Goal: Task Accomplishment & Management: Use online tool/utility

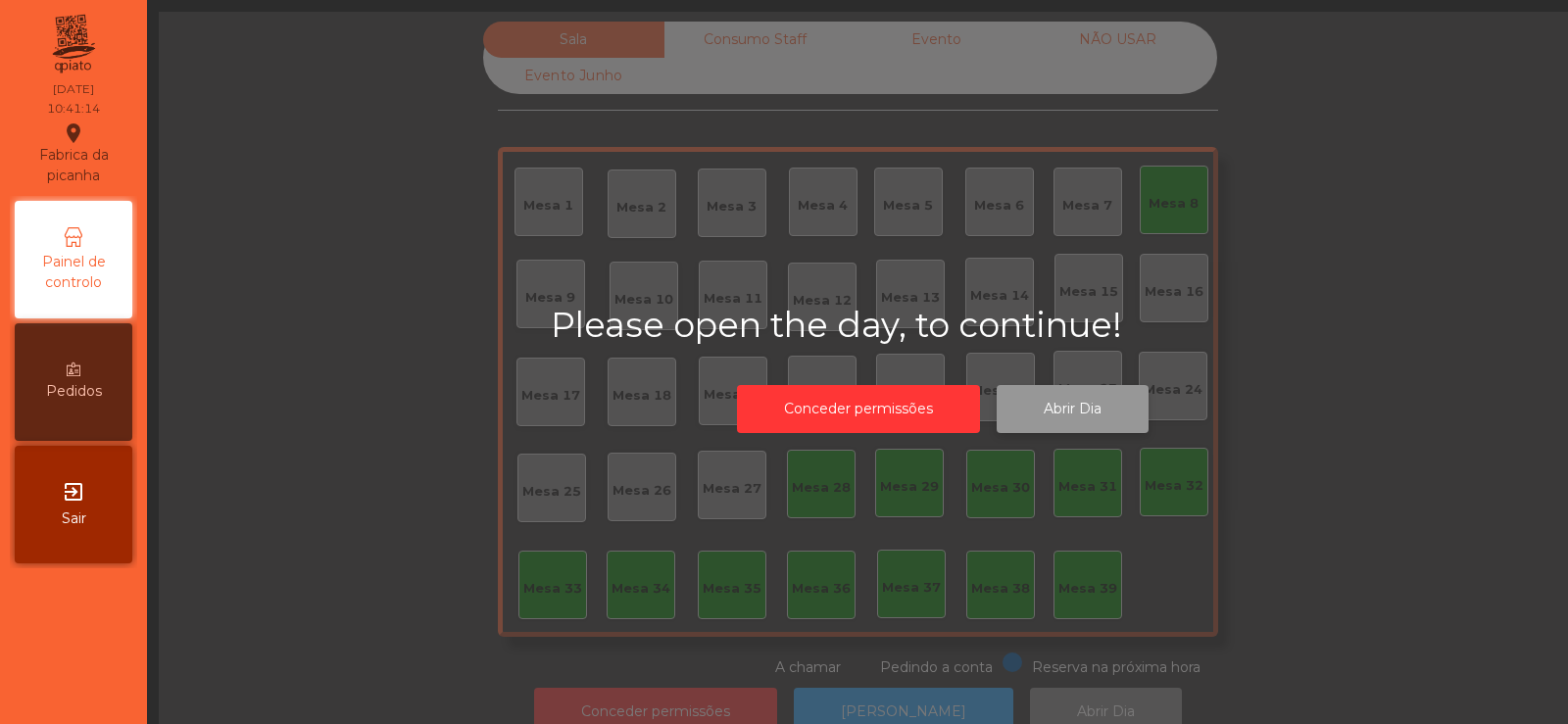
click at [1065, 416] on button "Abrir Dia" at bounding box center [1072, 409] width 152 height 48
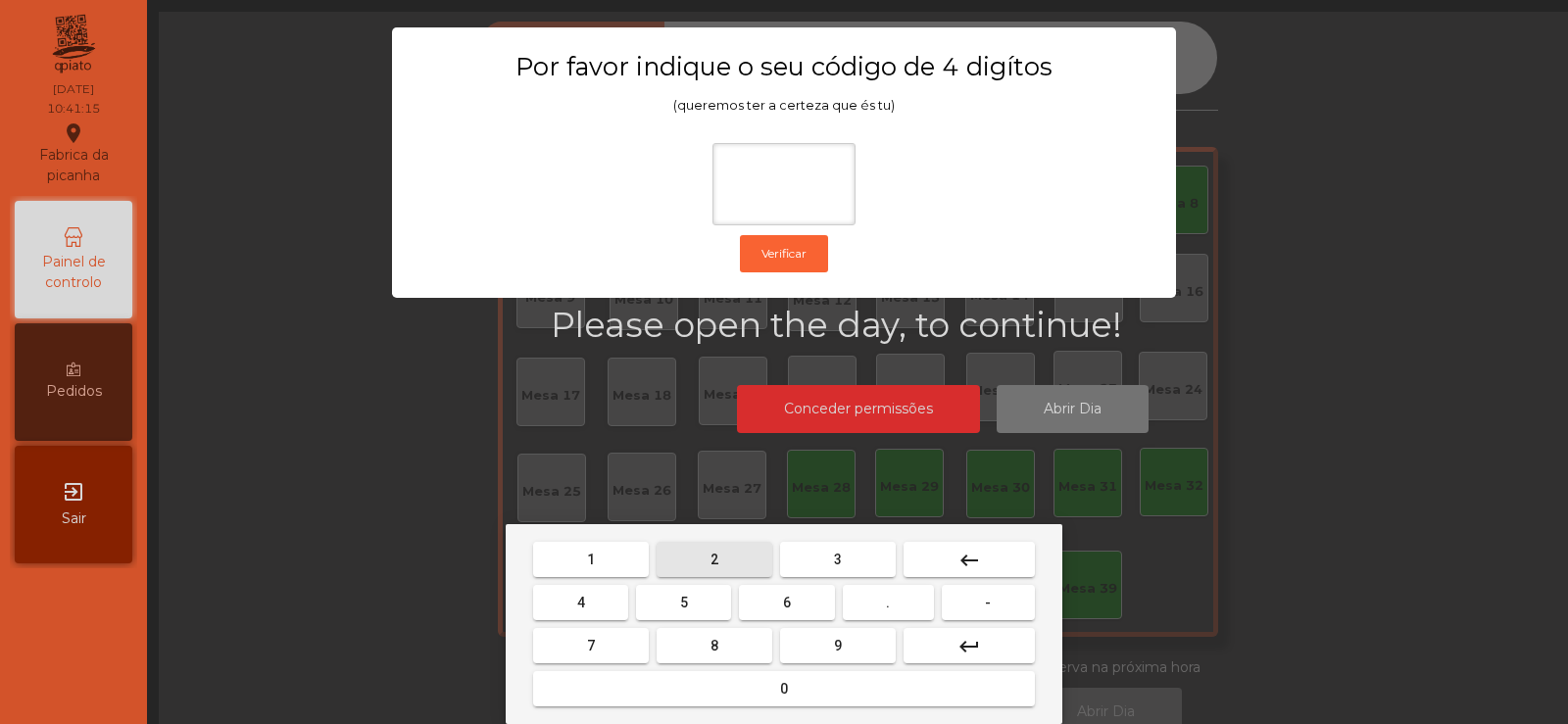
click at [731, 550] on button "2" at bounding box center [714, 560] width 115 height 36
click at [779, 602] on button "6" at bounding box center [786, 603] width 95 height 36
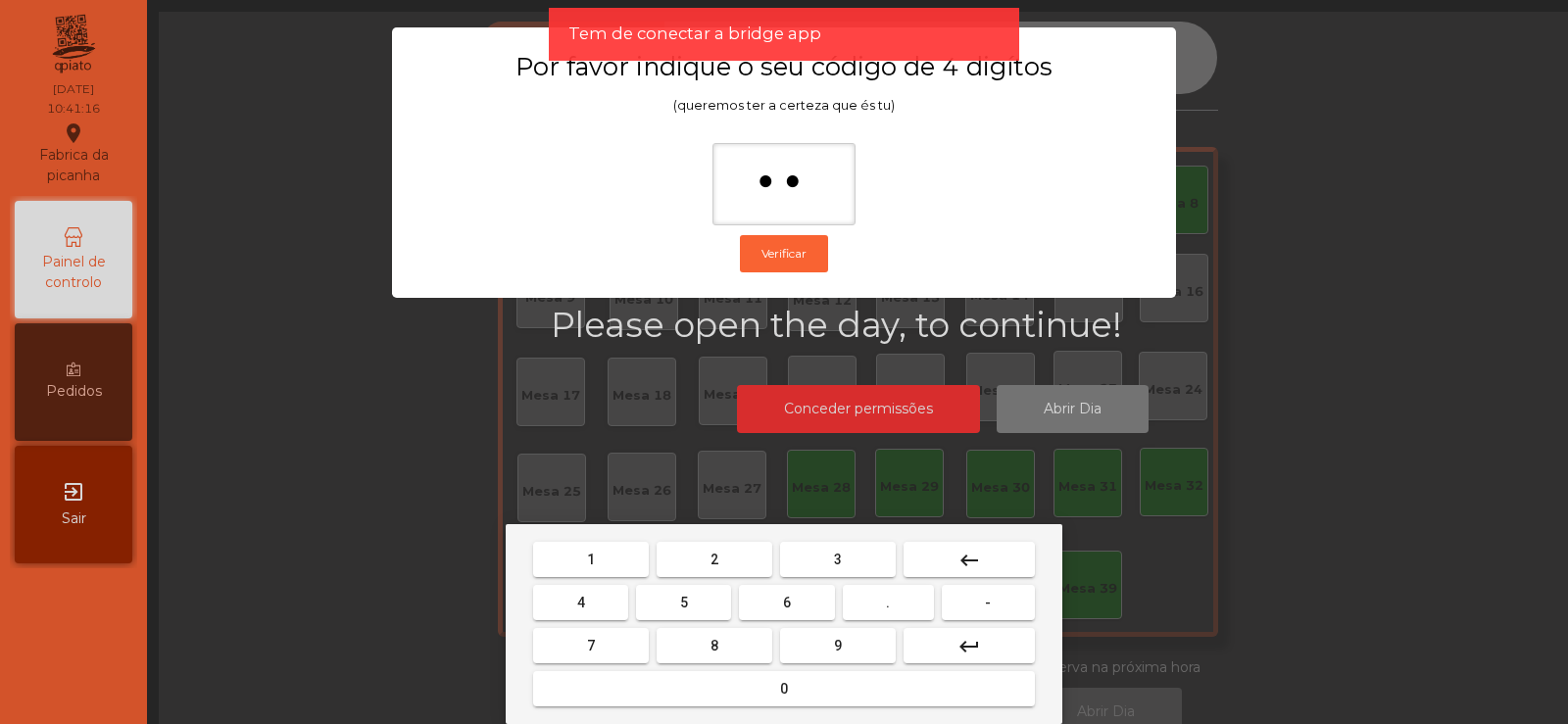
click at [637, 631] on button "7" at bounding box center [591, 647] width 115 height 36
click at [684, 606] on span "5" at bounding box center [684, 603] width 8 height 16
type input "****"
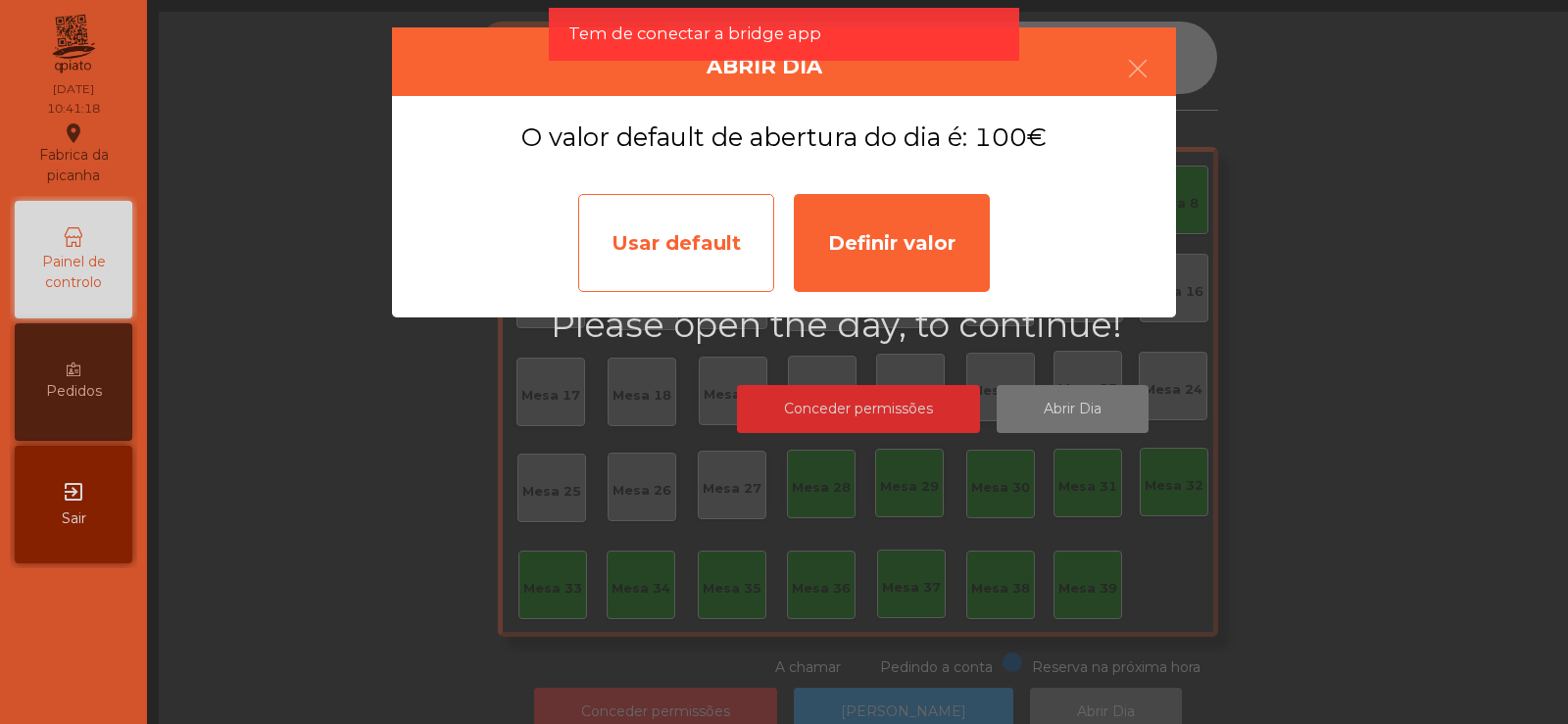
click at [738, 258] on div "Usar default" at bounding box center [675, 242] width 196 height 98
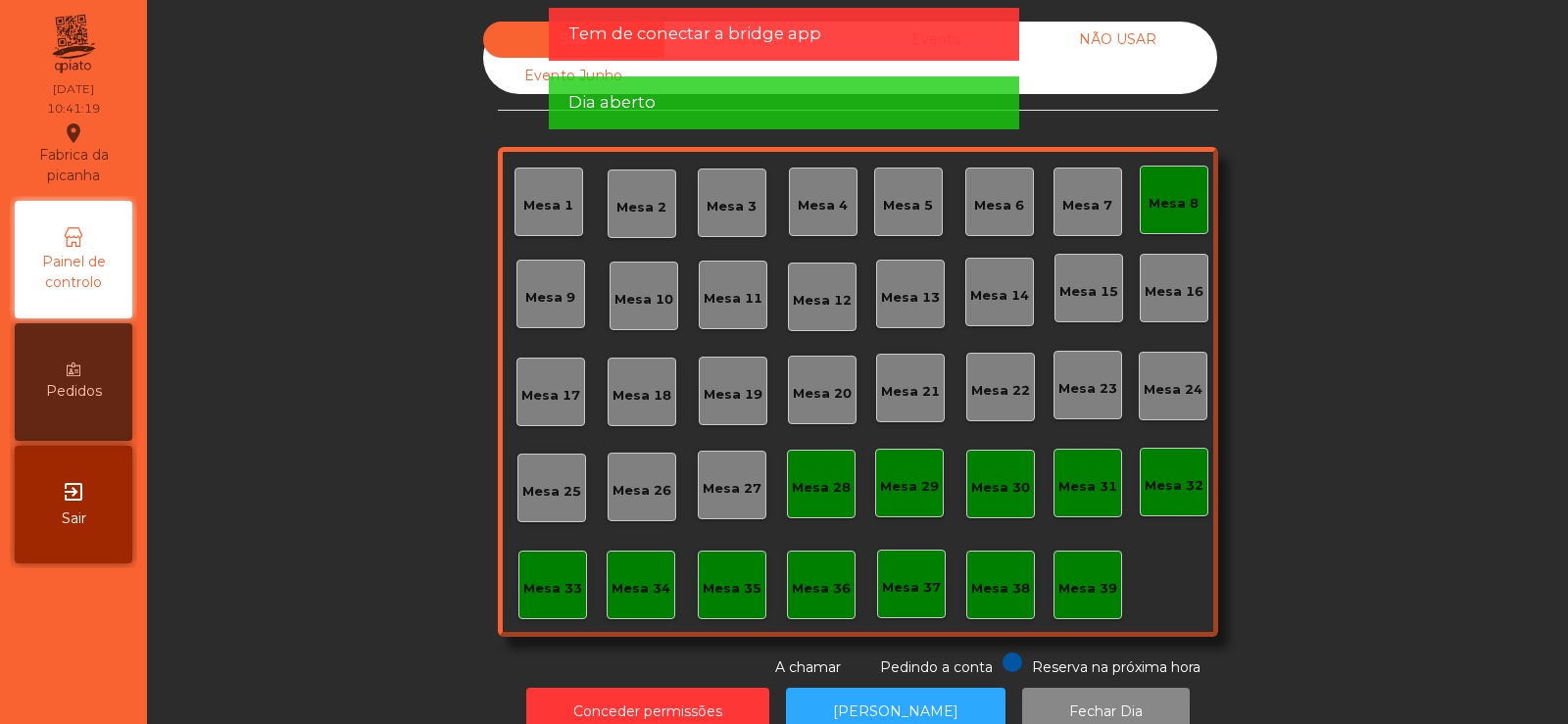
click at [1165, 212] on div "Mesa 8" at bounding box center [1173, 204] width 50 height 20
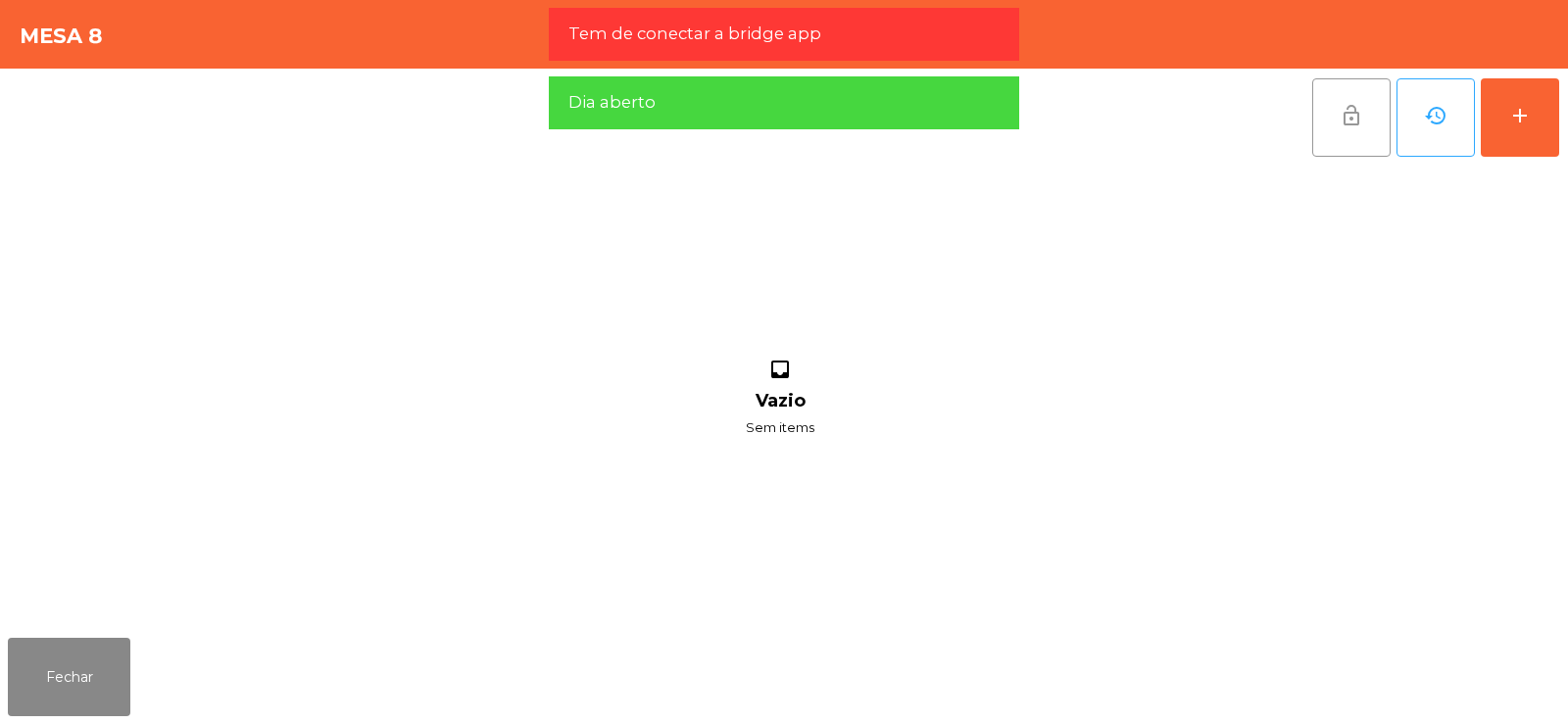
click at [1358, 131] on button "lock_open" at bounding box center [1351, 117] width 78 height 78
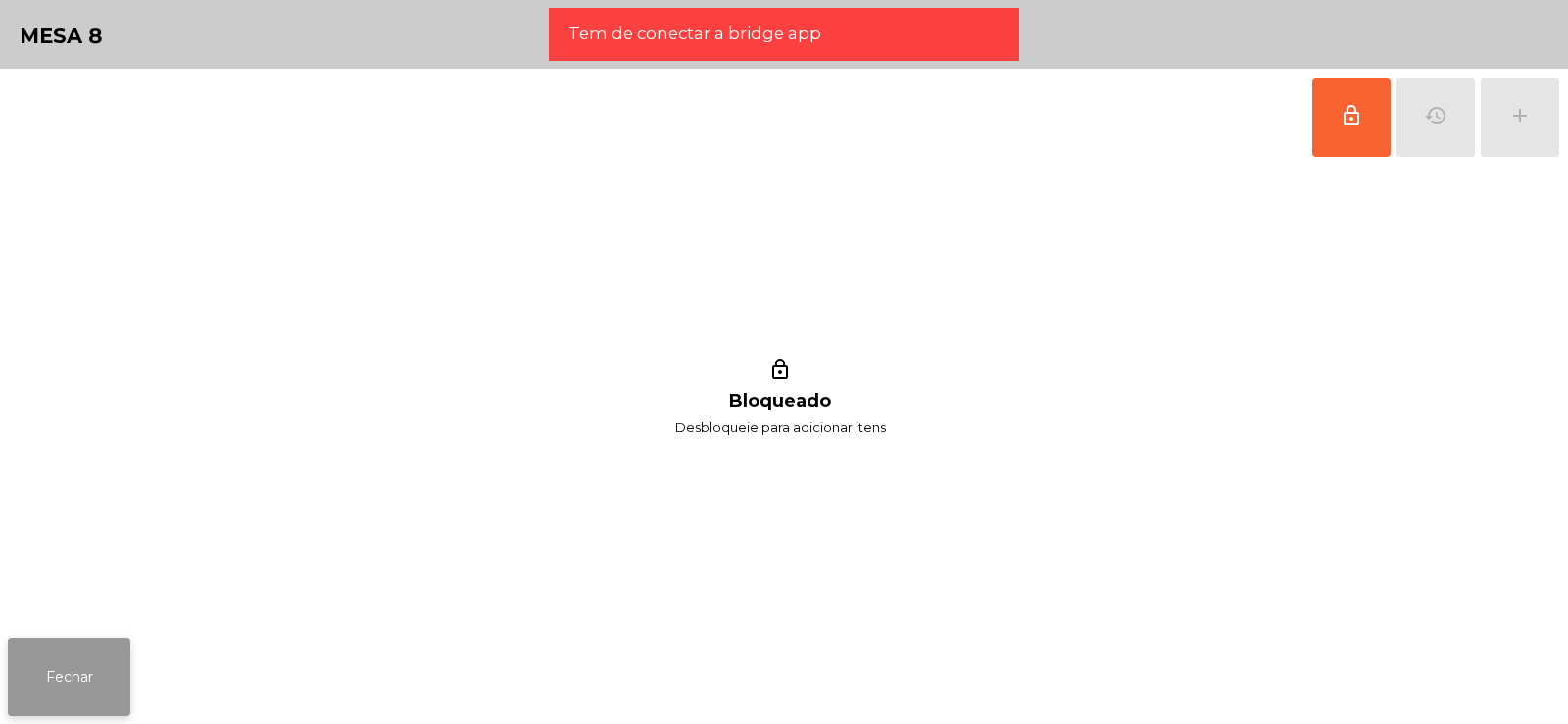
click at [122, 684] on button "Fechar" at bounding box center [69, 676] width 122 height 78
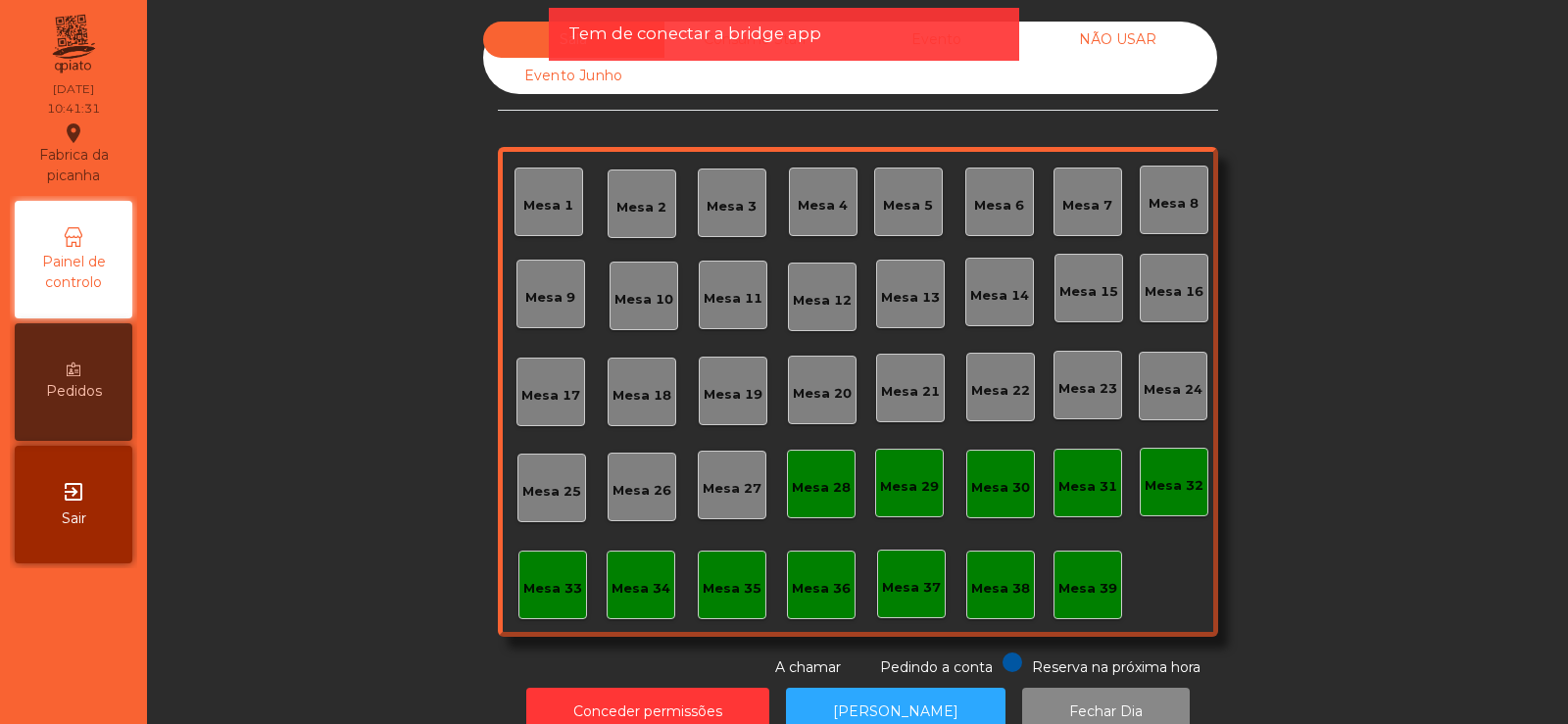
click at [1112, 45] on div "NÃO USAR" at bounding box center [1117, 40] width 182 height 37
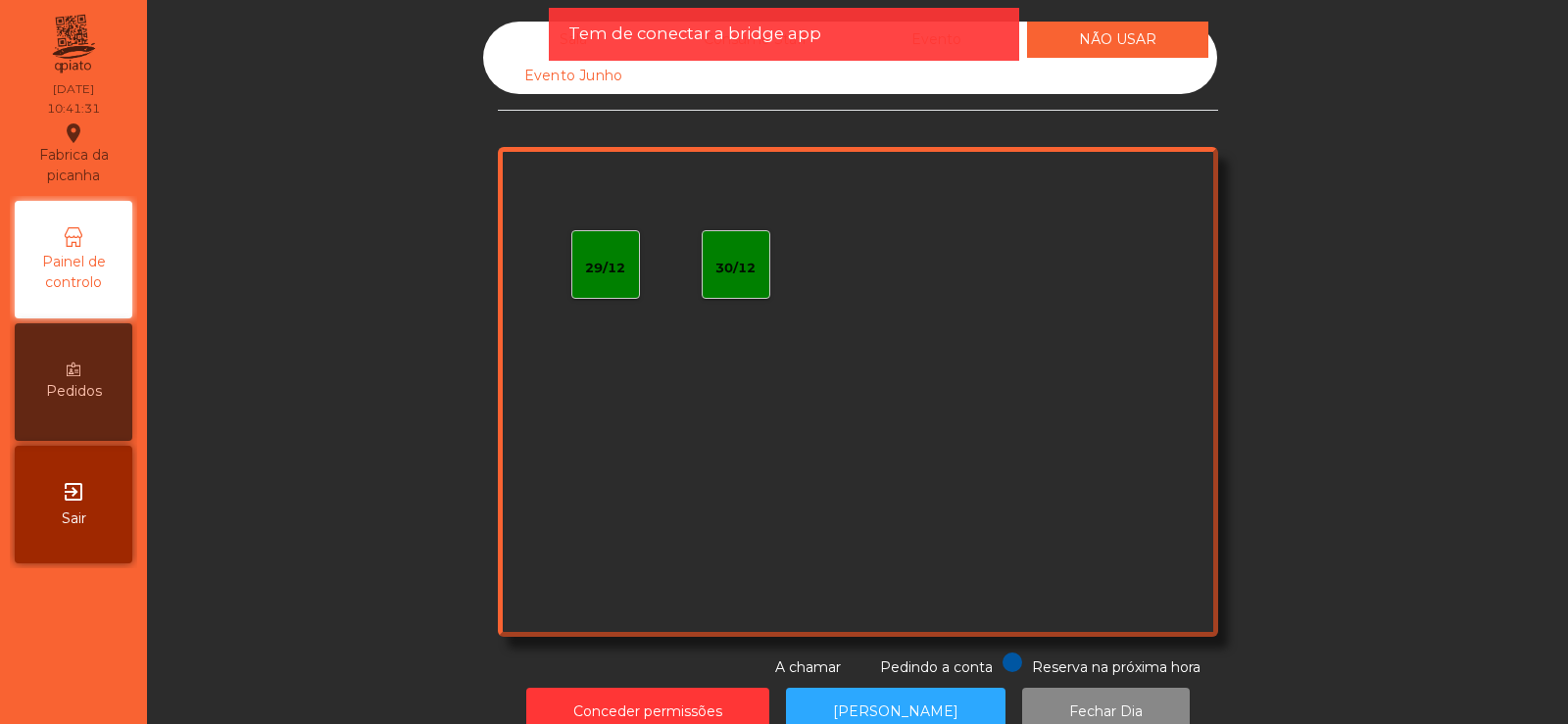
click at [1027, 48] on div "NÃO USAR" at bounding box center [1117, 40] width 182 height 37
click at [524, 48] on div "Sala" at bounding box center [573, 40] width 182 height 37
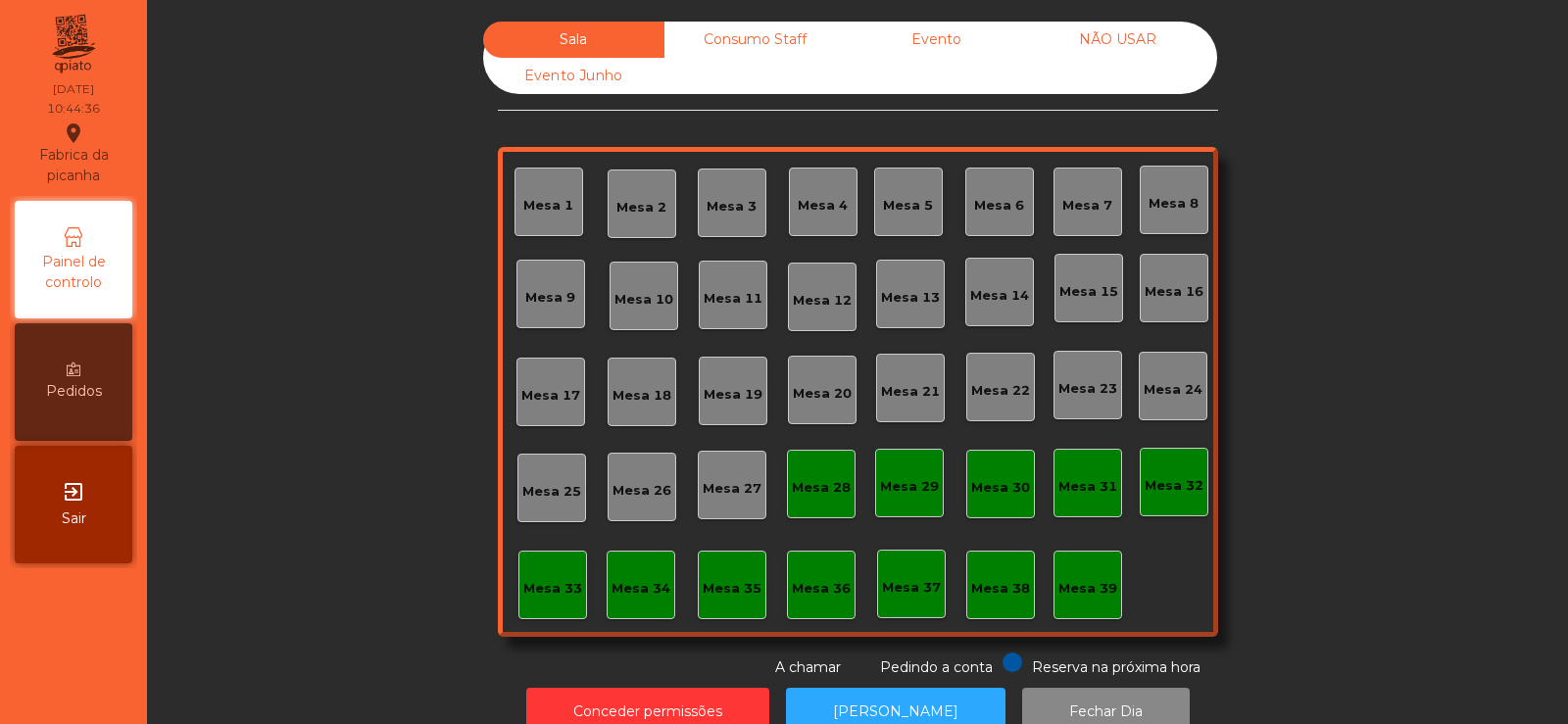
click at [916, 585] on div "Mesa 37" at bounding box center [911, 588] width 59 height 20
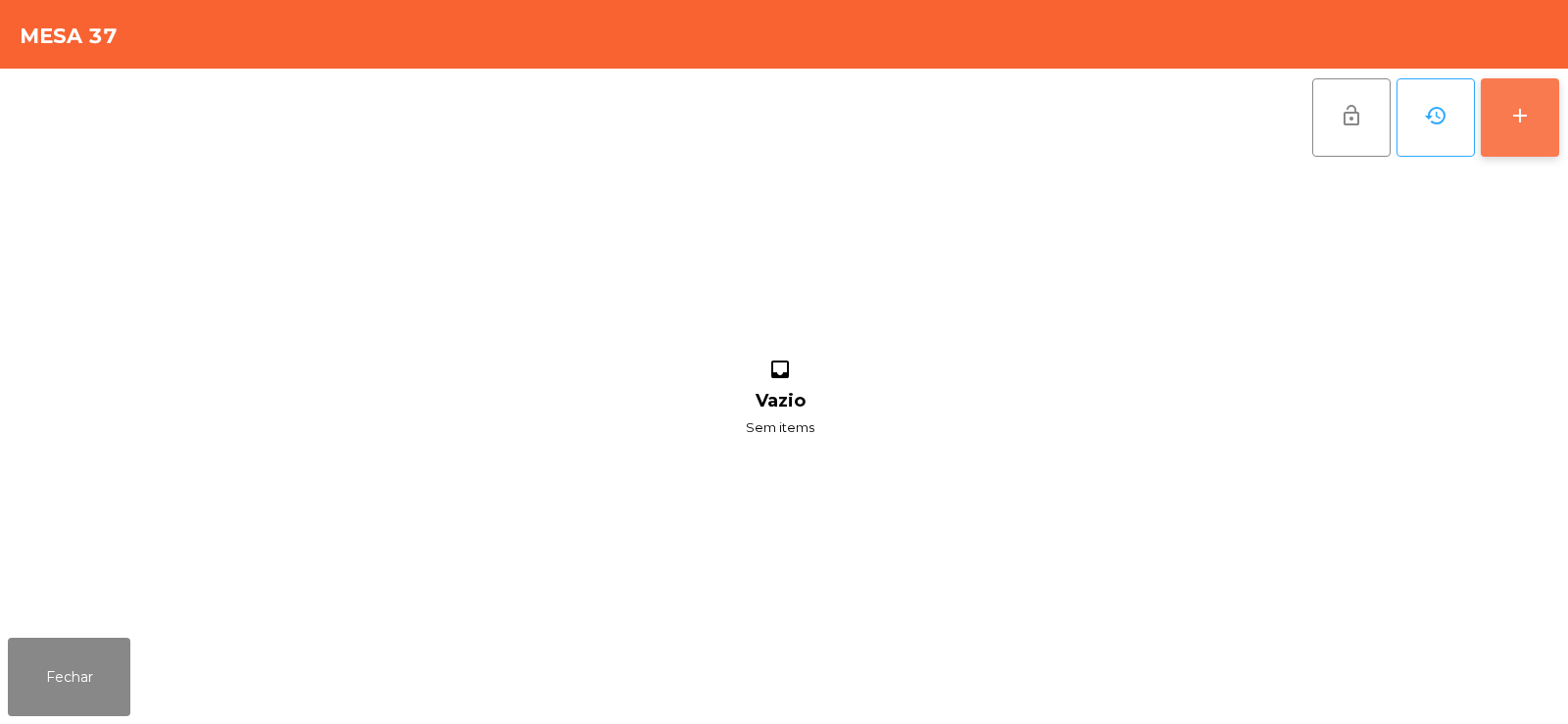
click at [1530, 128] on button "add" at bounding box center [1519, 117] width 78 height 78
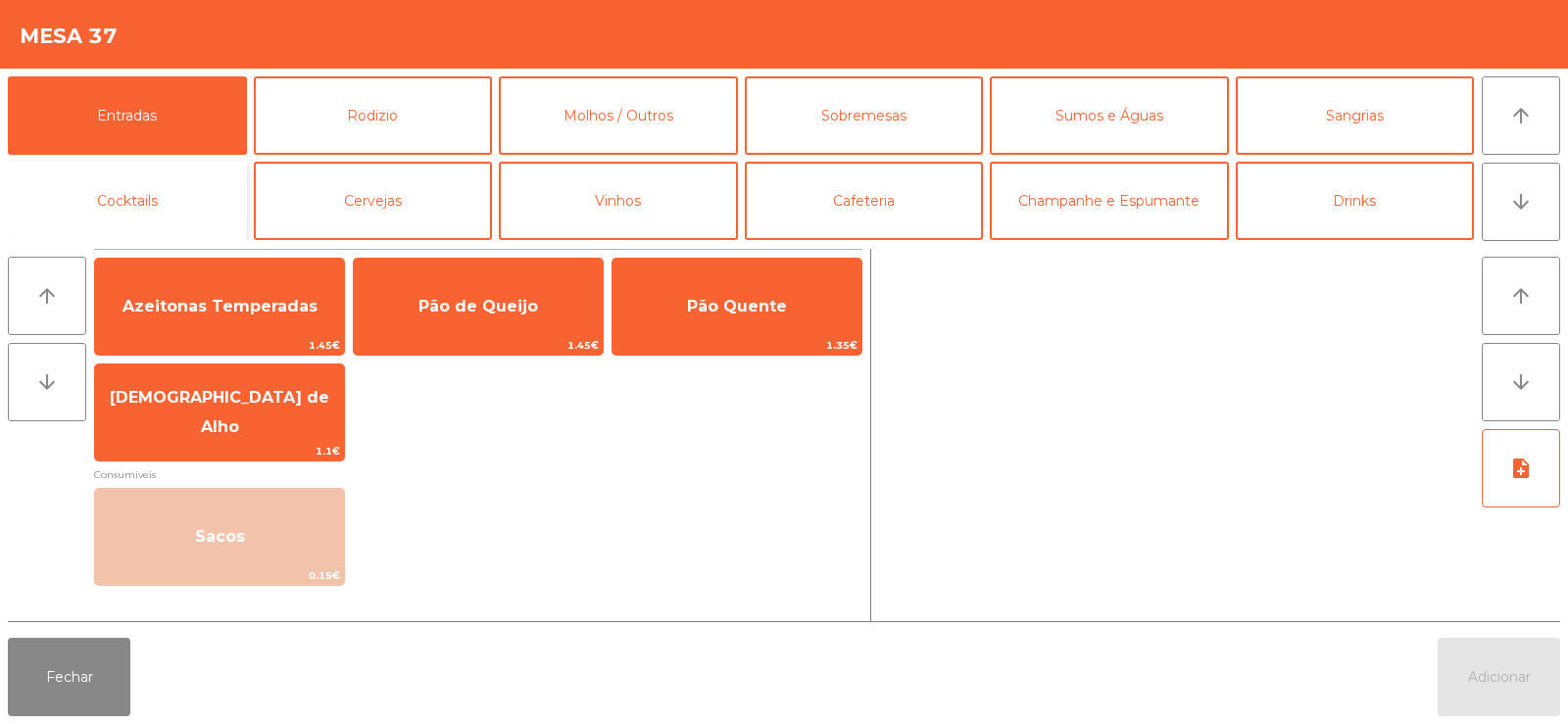
click at [226, 194] on button "Cocktails" at bounding box center [127, 201] width 239 height 78
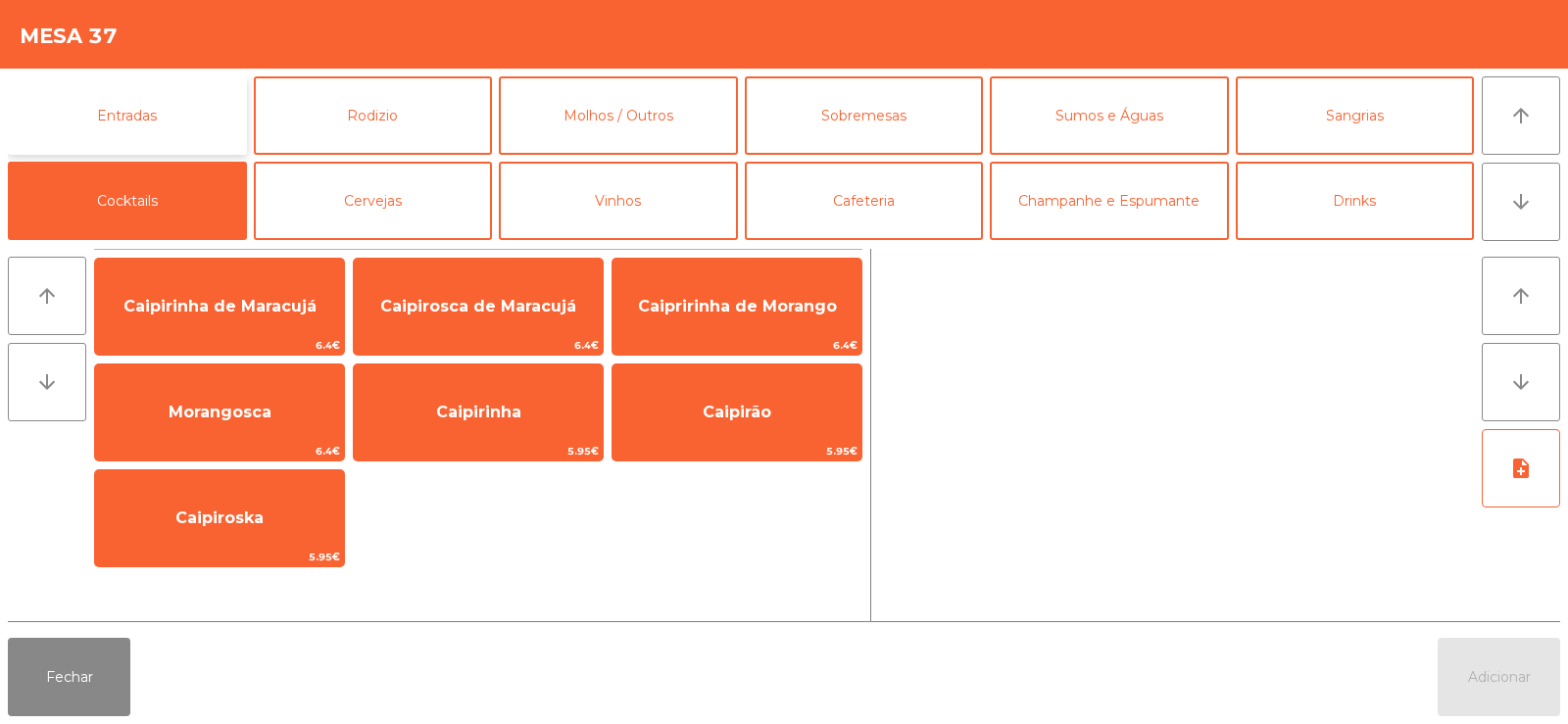
click at [222, 136] on button "Entradas" at bounding box center [127, 115] width 239 height 78
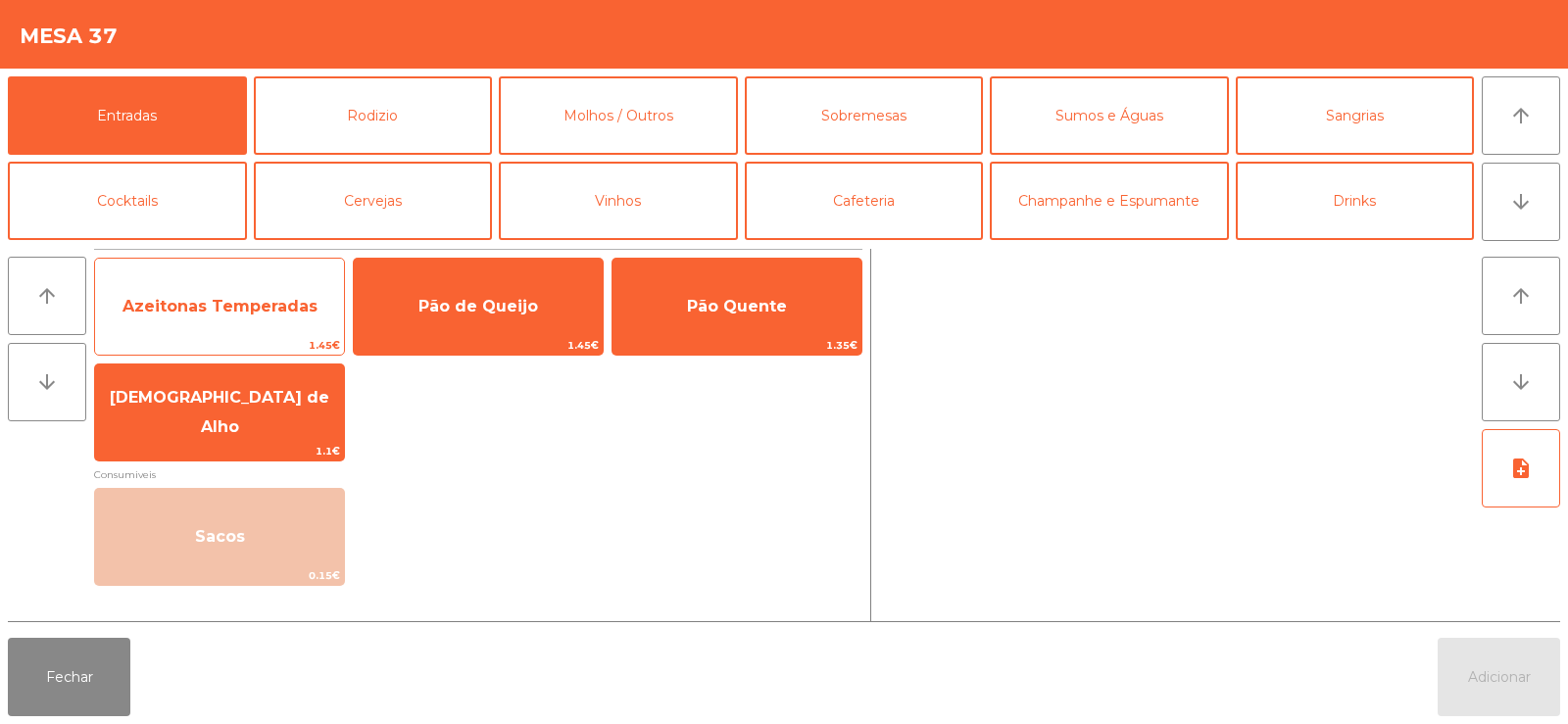
click at [254, 297] on span "Azeitonas Temperadas" at bounding box center [219, 306] width 195 height 19
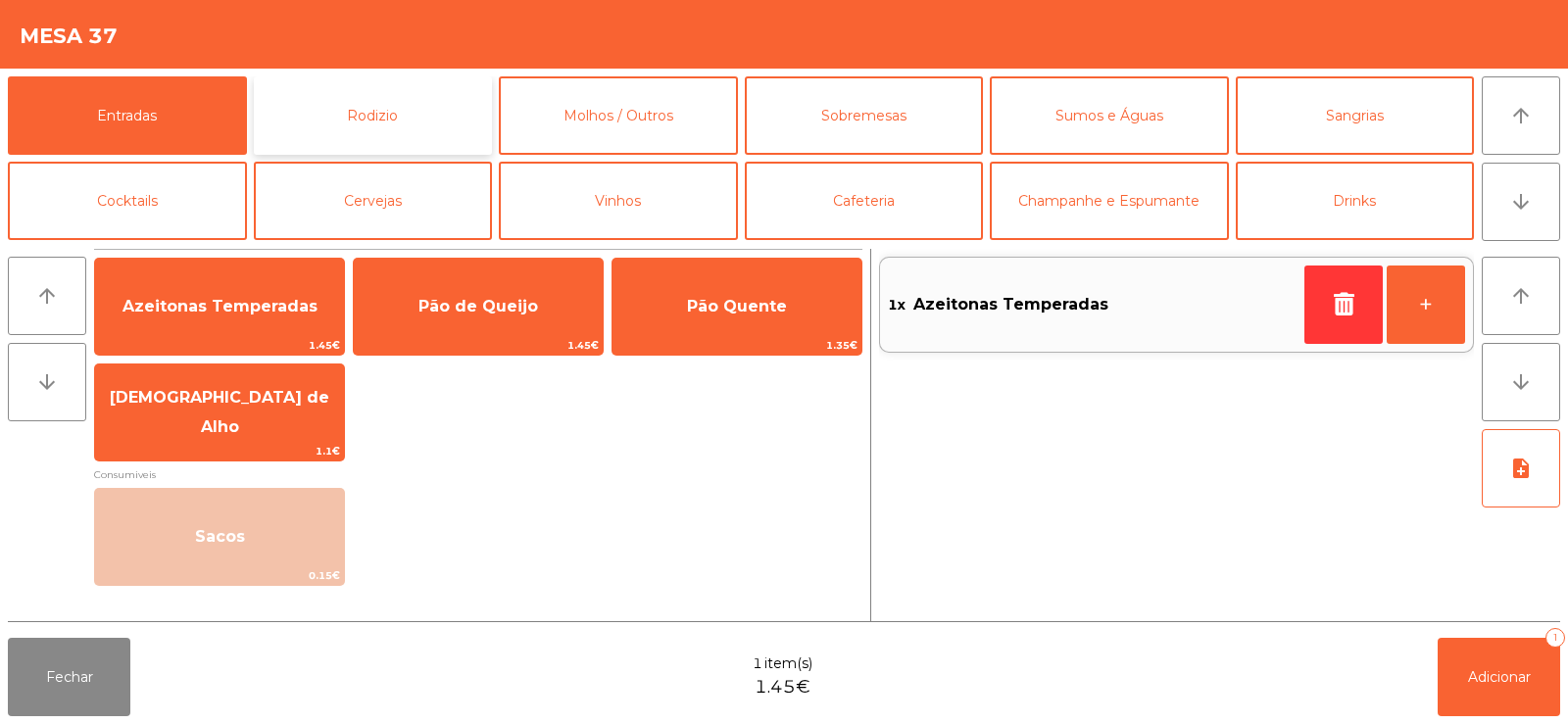
click at [382, 116] on button "Rodizio" at bounding box center [373, 115] width 239 height 78
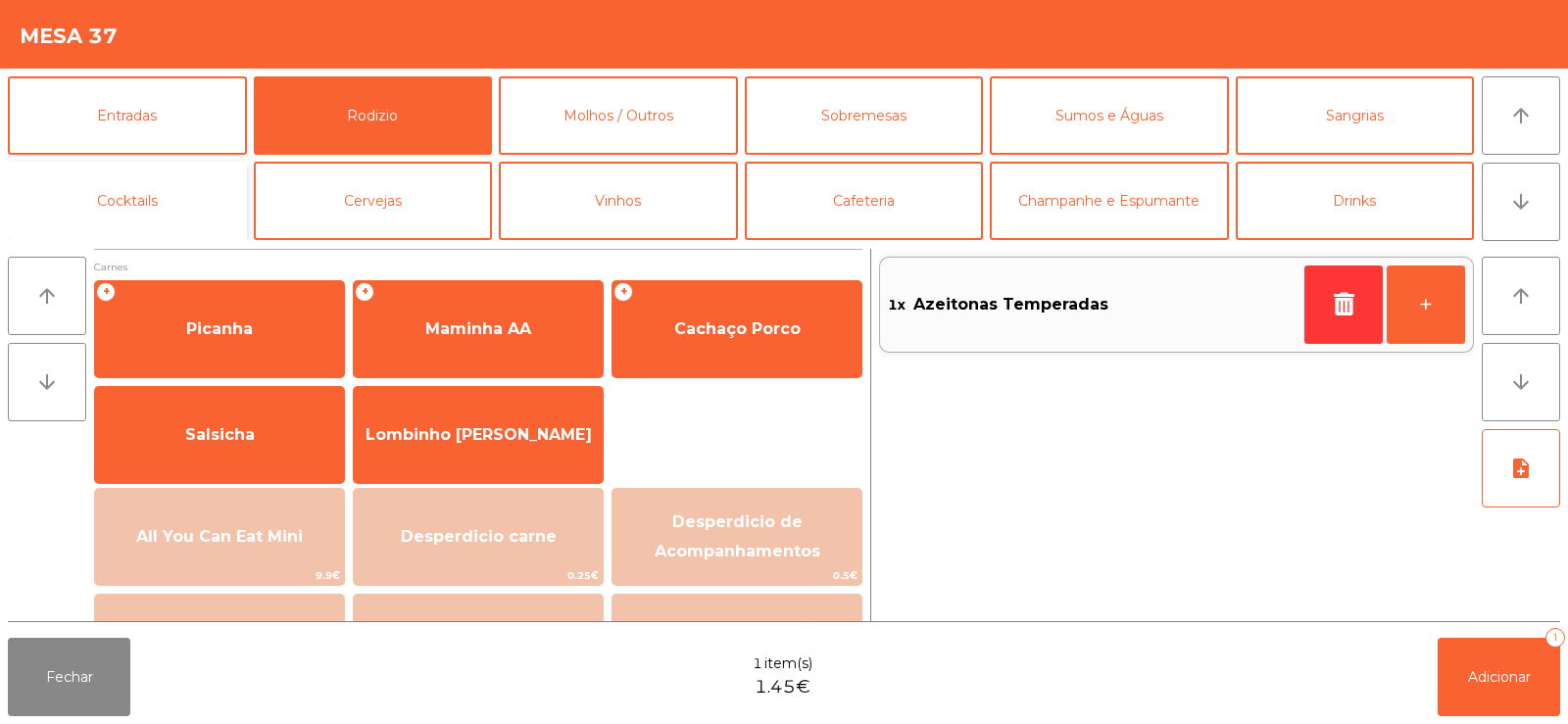
click at [186, 190] on button "Cocktails" at bounding box center [127, 201] width 239 height 78
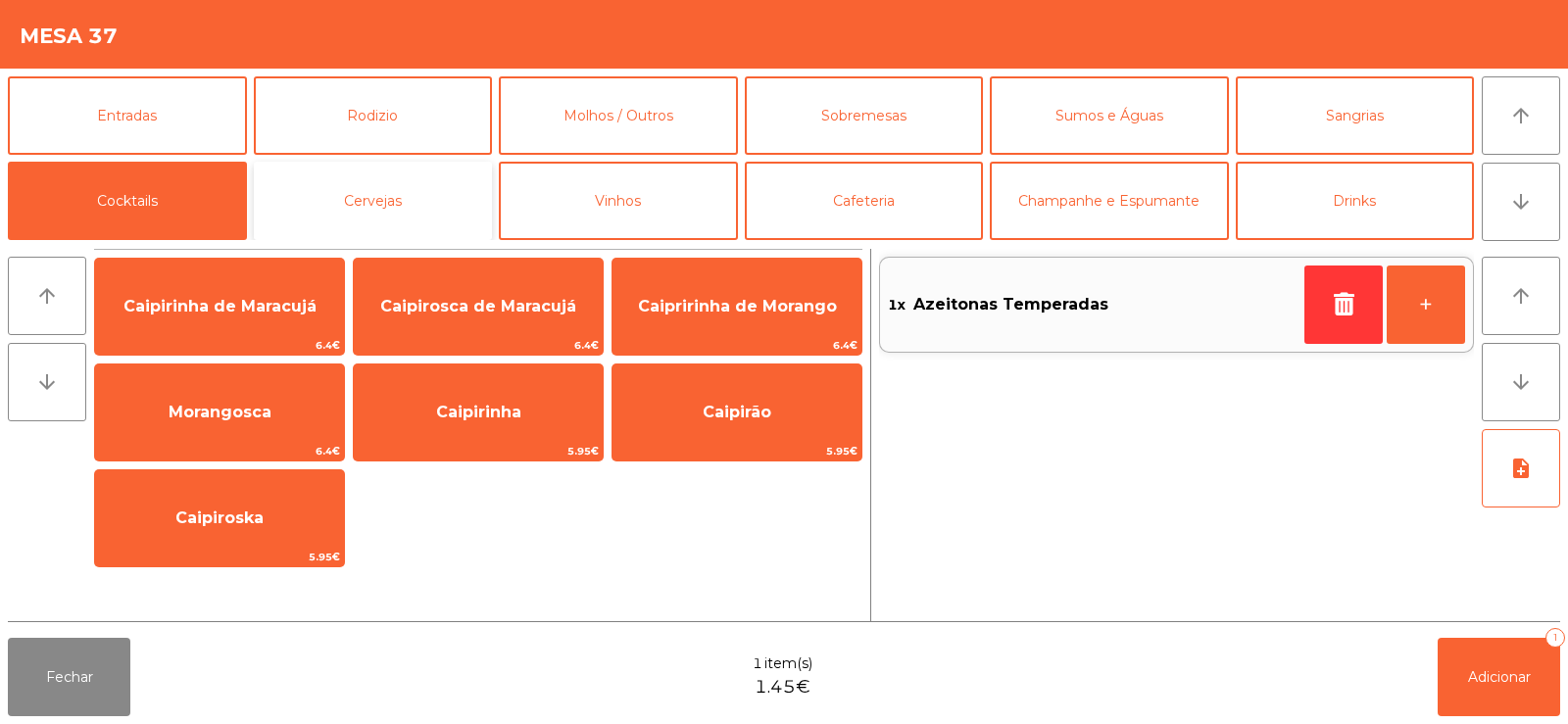
click at [333, 205] on button "Cervejas" at bounding box center [373, 201] width 239 height 78
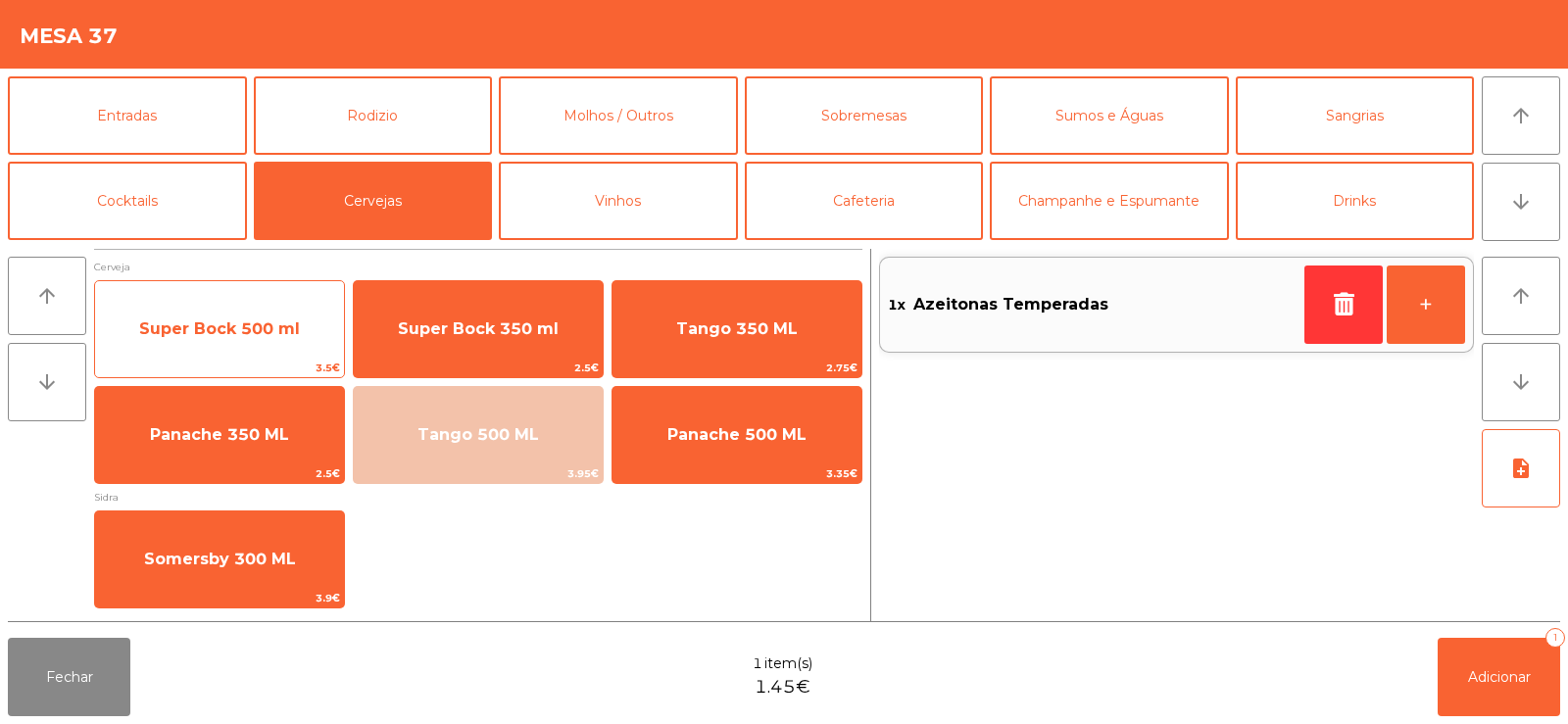
click at [265, 351] on span "Super Bock 500 ml" at bounding box center [219, 329] width 249 height 53
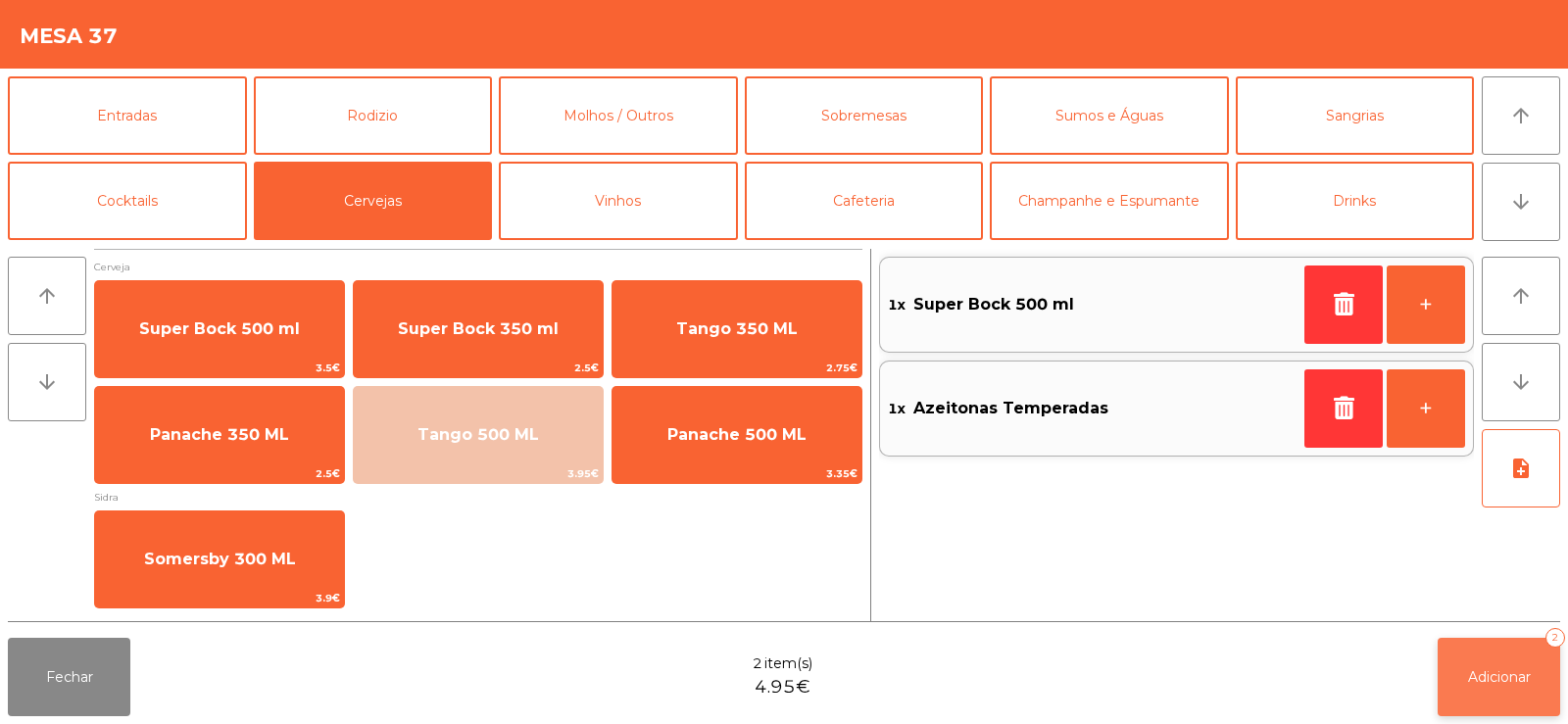
click at [1502, 694] on button "Adicionar 2" at bounding box center [1498, 676] width 122 height 78
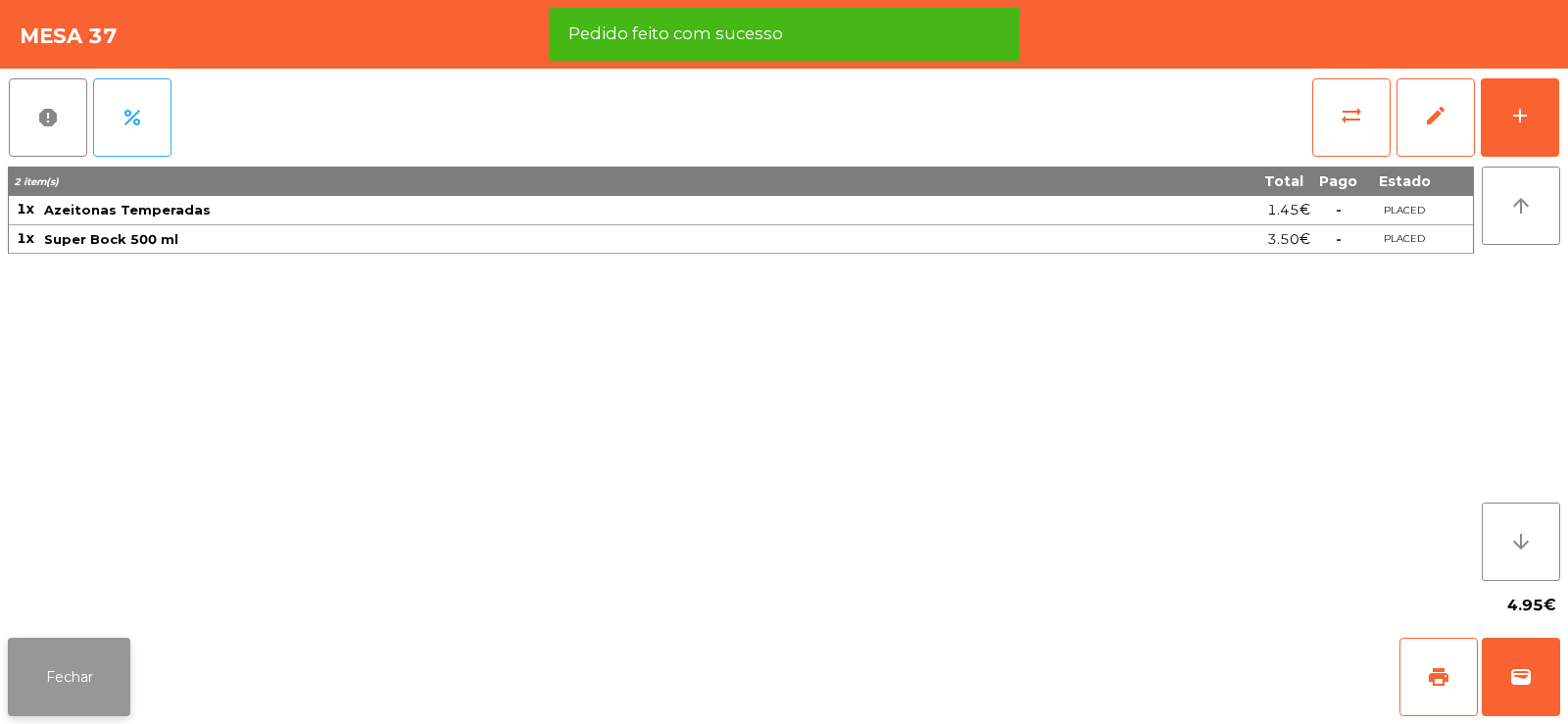
click at [90, 690] on button "Fechar" at bounding box center [69, 676] width 122 height 78
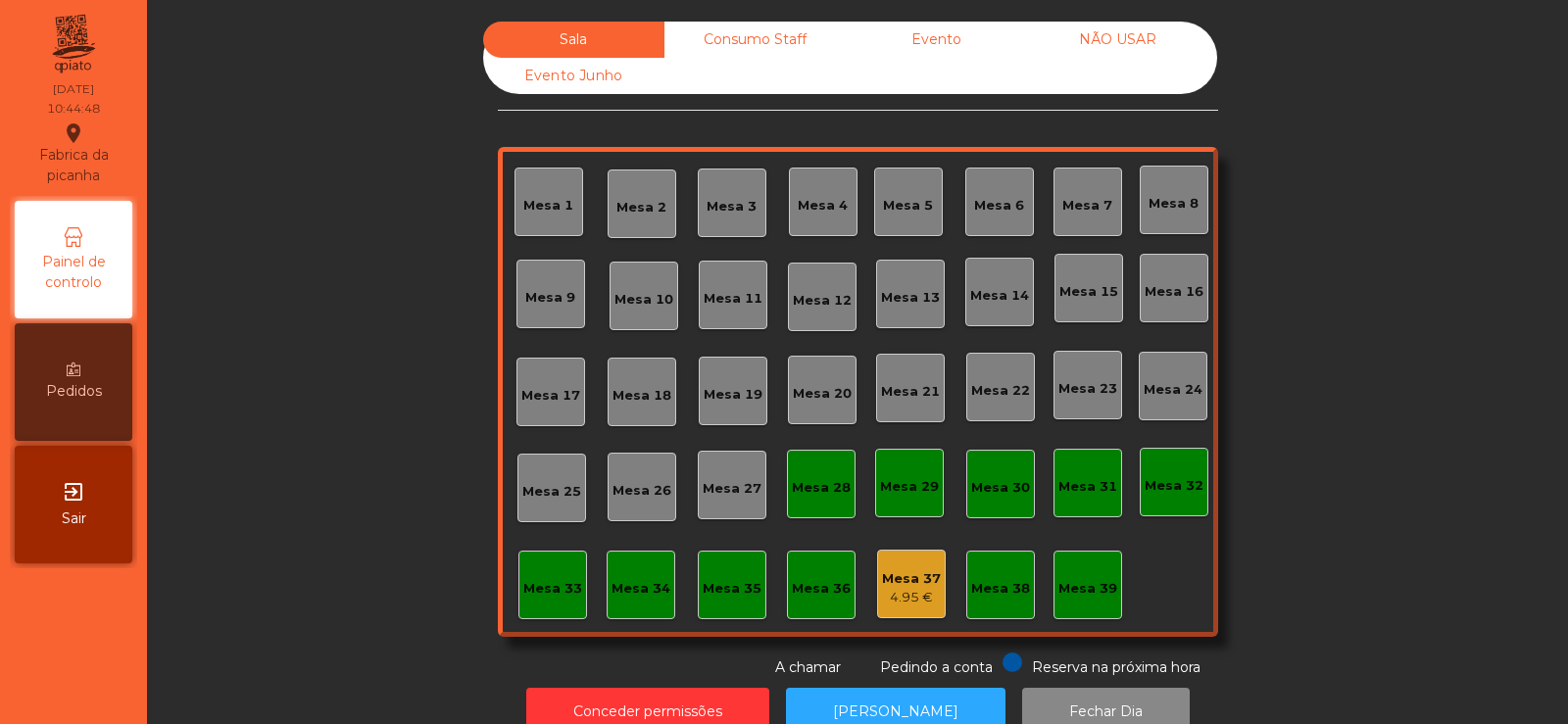
scroll to position [48, 0]
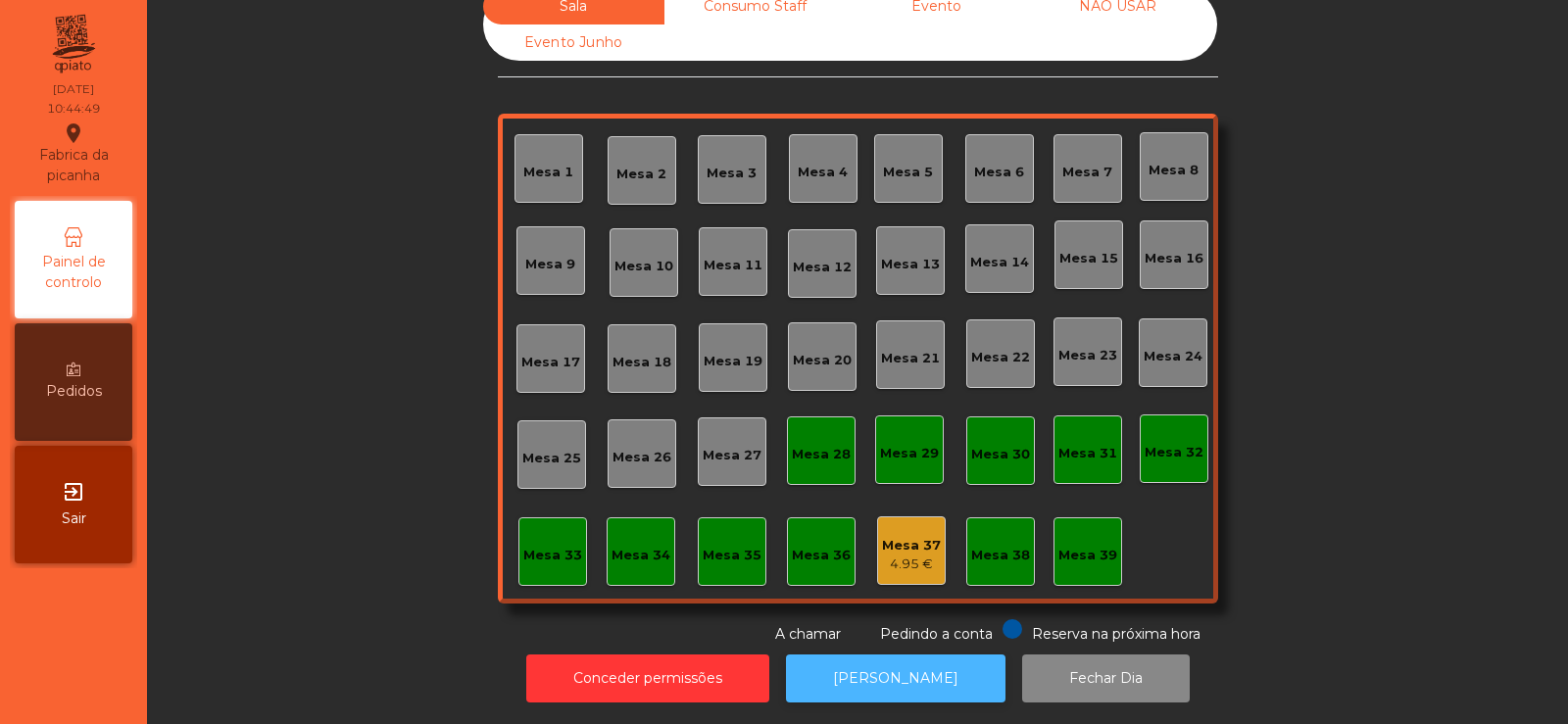
click at [933, 659] on button "[PERSON_NAME]" at bounding box center [895, 678] width 219 height 48
